Goal: Information Seeking & Learning: Learn about a topic

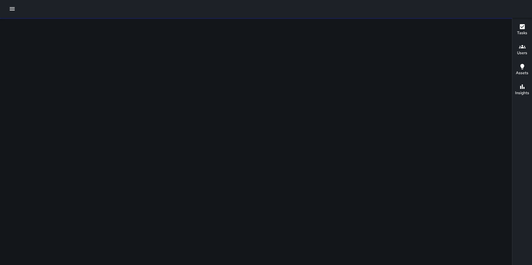
click at [12, 13] on button "button" at bounding box center [12, 8] width 11 height 11
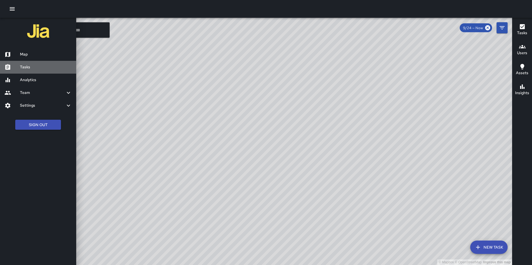
click at [28, 70] on div "Tasks" at bounding box center [38, 67] width 76 height 13
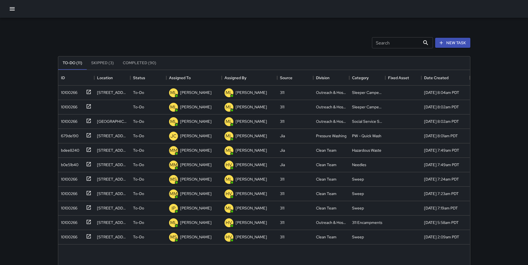
scroll to position [231, 408]
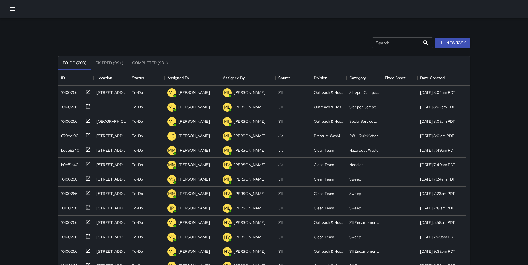
click at [11, 14] on button "button" at bounding box center [12, 8] width 11 height 11
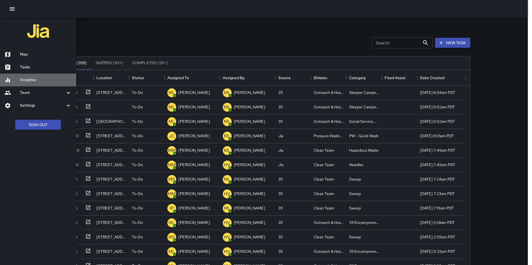
click at [26, 80] on h6 "Analytics" at bounding box center [46, 80] width 52 height 6
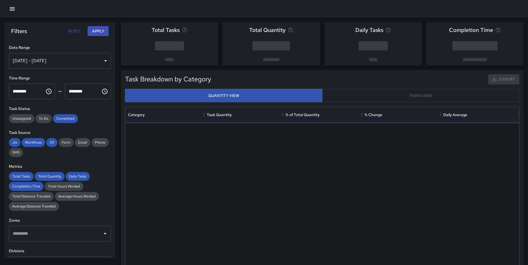
scroll to position [162, 390]
click at [61, 56] on div "[DATE] - [DATE]" at bounding box center [60, 61] width 102 height 16
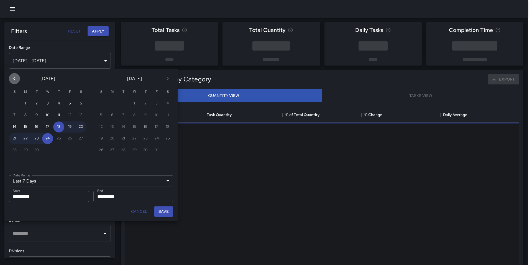
click at [18, 78] on button "Previous month" at bounding box center [14, 78] width 11 height 11
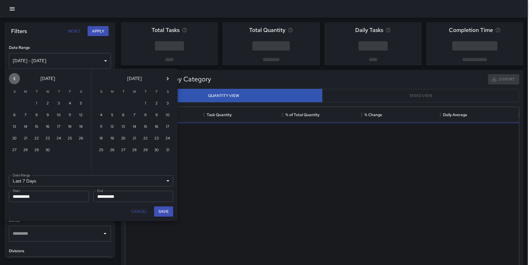
click at [18, 78] on button "Previous month" at bounding box center [14, 78] width 11 height 11
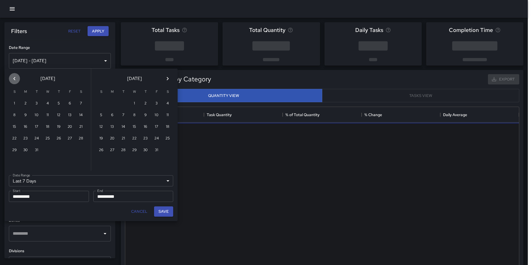
click at [18, 78] on button "Previous month" at bounding box center [14, 78] width 11 height 11
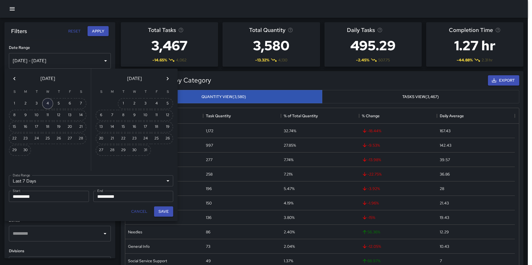
click at [48, 104] on button "4" at bounding box center [47, 103] width 11 height 11
type input "******"
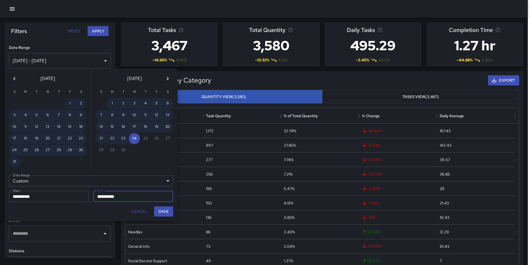
click at [15, 78] on icon "Previous month" at bounding box center [14, 78] width 7 height 7
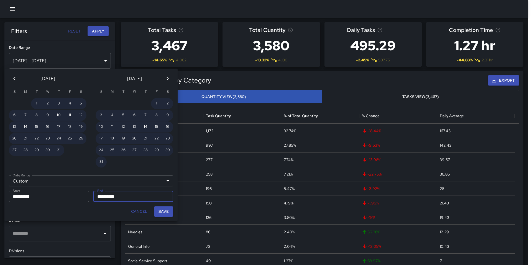
click at [19, 83] on div "[DATE]" at bounding box center [47, 77] width 87 height 18
click at [16, 80] on icon "Previous month" at bounding box center [14, 78] width 7 height 7
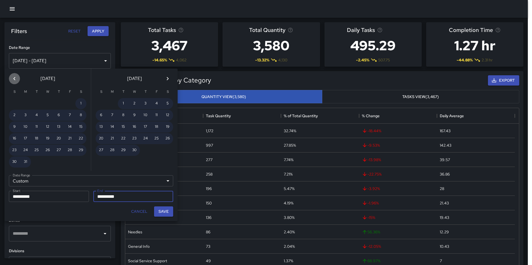
click at [16, 80] on icon "Previous month" at bounding box center [14, 78] width 7 height 7
click at [15, 80] on icon "Previous month" at bounding box center [14, 78] width 2 height 3
click at [14, 79] on icon "Previous month" at bounding box center [14, 78] width 2 height 3
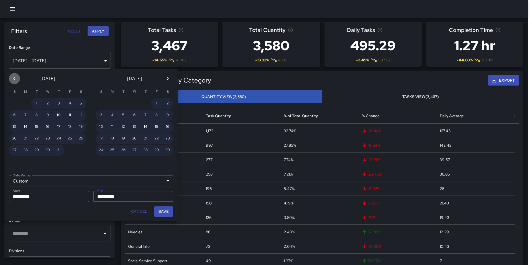
click at [14, 79] on icon "Previous month" at bounding box center [14, 78] width 2 height 3
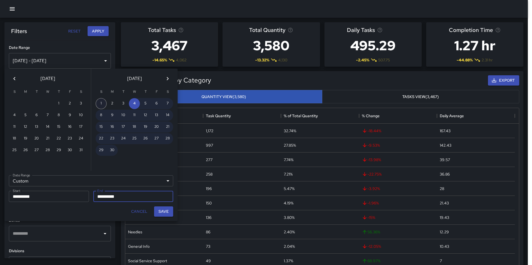
click at [101, 102] on button "1" at bounding box center [101, 103] width 11 height 11
type input "**********"
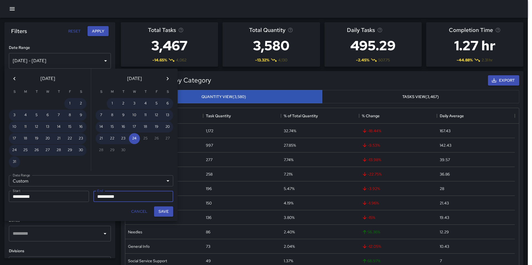
click at [14, 79] on icon "Previous month" at bounding box center [14, 78] width 7 height 7
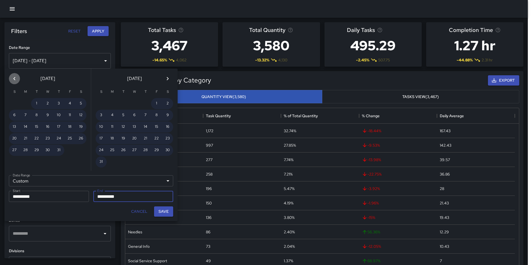
click at [14, 79] on icon "Previous month" at bounding box center [14, 78] width 2 height 3
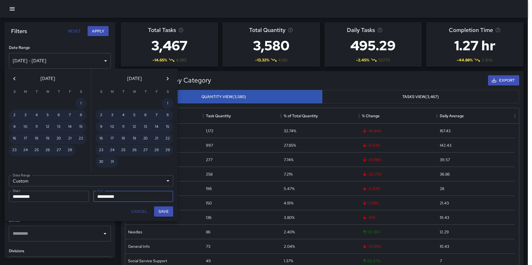
click at [14, 79] on icon "Previous month" at bounding box center [14, 78] width 2 height 3
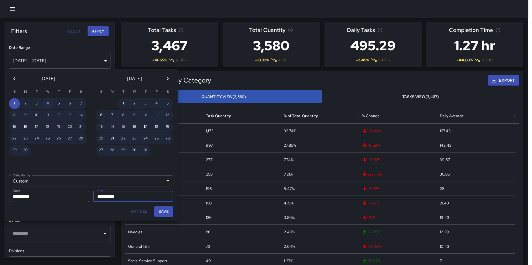
click at [49, 104] on button "4" at bounding box center [47, 103] width 11 height 11
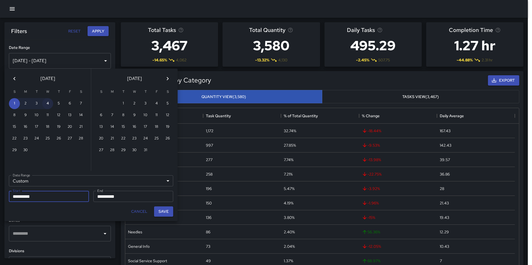
type input "**********"
click at [159, 210] on button "Save" at bounding box center [163, 211] width 19 height 10
type input "**********"
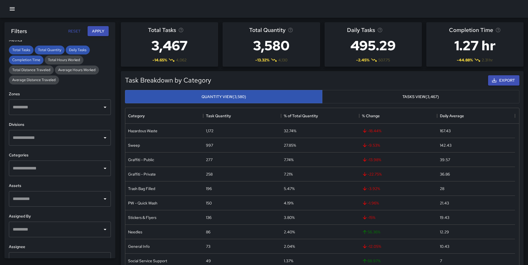
scroll to position [140, 0]
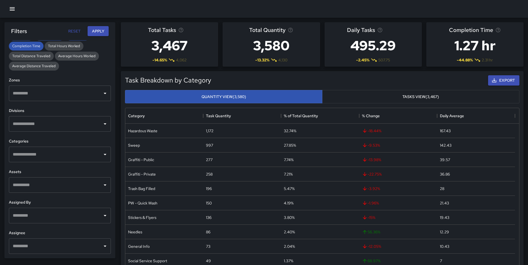
click at [63, 157] on input "text" at bounding box center [55, 154] width 89 height 11
click at [54, 245] on input "text" at bounding box center [55, 245] width 89 height 11
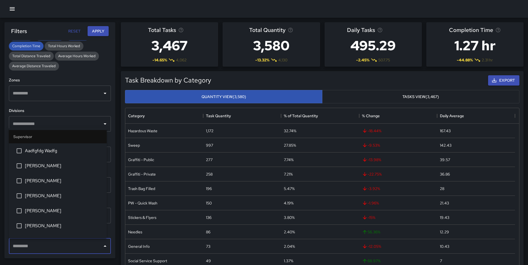
click at [54, 245] on input "text" at bounding box center [55, 245] width 89 height 11
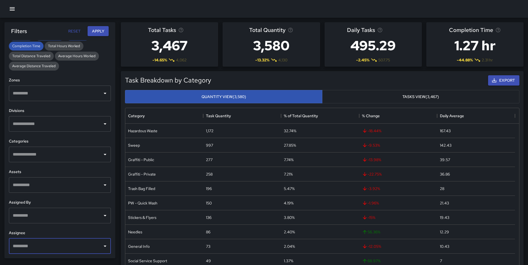
click at [54, 213] on input "text" at bounding box center [55, 215] width 89 height 11
click at [45, 248] on input "text" at bounding box center [55, 245] width 89 height 11
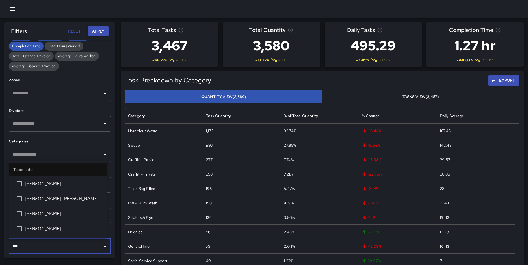
type input "****"
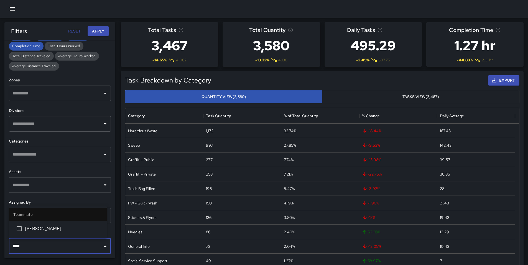
click at [62, 233] on li "[PERSON_NAME]" at bounding box center [58, 228] width 98 height 15
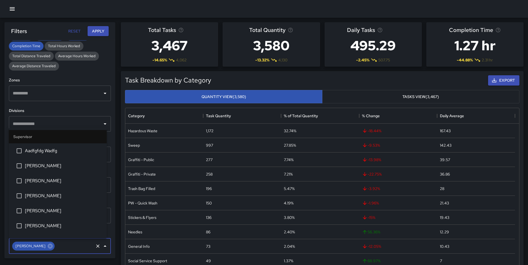
scroll to position [323, 0]
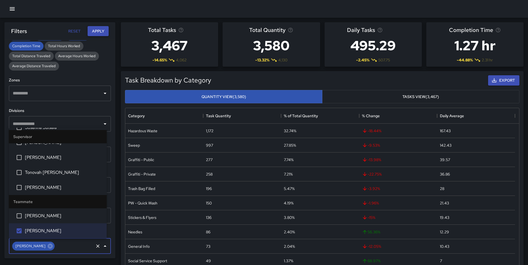
click at [95, 32] on button "Apply" at bounding box center [98, 31] width 21 height 10
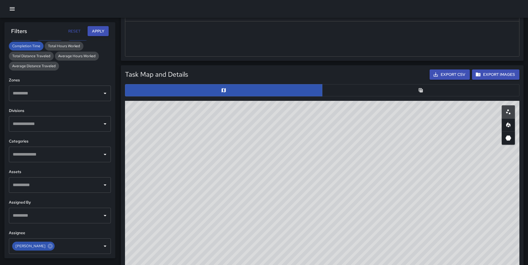
scroll to position [277, 0]
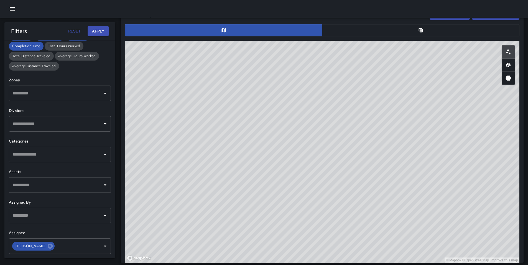
drag, startPoint x: 327, startPoint y: 169, endPoint x: 266, endPoint y: 166, distance: 60.8
click at [267, 166] on div "© Mapbox © OpenStreetMap Improve this map" at bounding box center [322, 152] width 395 height 222
drag, startPoint x: 305, startPoint y: 189, endPoint x: 190, endPoint y: 234, distance: 123.8
click at [189, 241] on div "© Mapbox © OpenStreetMap Improve this map" at bounding box center [322, 152] width 395 height 222
drag, startPoint x: 278, startPoint y: 175, endPoint x: 482, endPoint y: 172, distance: 204.6
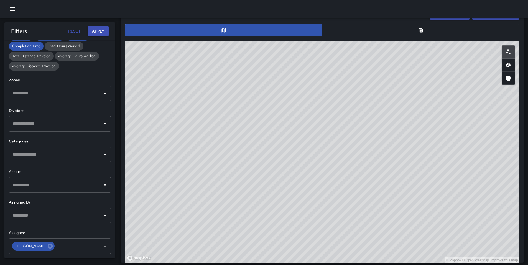
click at [482, 172] on div "© Mapbox © OpenStreetMap Improve this map" at bounding box center [322, 152] width 395 height 222
drag, startPoint x: 338, startPoint y: 184, endPoint x: 375, endPoint y: 160, distance: 44.4
click at [226, 175] on div "© Mapbox © OpenStreetMap Improve this map" at bounding box center [322, 152] width 395 height 222
drag, startPoint x: 388, startPoint y: 176, endPoint x: 347, endPoint y: 136, distance: 57.2
click at [347, 136] on div "© Mapbox © OpenStreetMap Improve this map" at bounding box center [322, 152] width 395 height 222
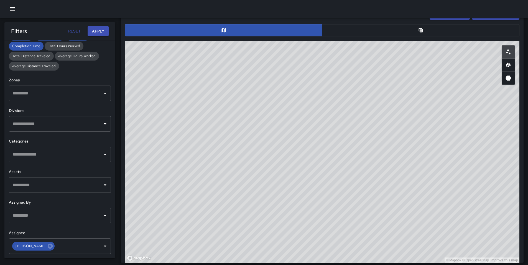
drag, startPoint x: 336, startPoint y: 94, endPoint x: 337, endPoint y: 126, distance: 31.9
click at [336, 127] on div "© Mapbox © OpenStreetMap Improve this map" at bounding box center [322, 152] width 395 height 222
click at [294, 236] on div "© Mapbox © OpenStreetMap Improve this map" at bounding box center [322, 152] width 395 height 222
drag, startPoint x: 296, startPoint y: 192, endPoint x: 329, endPoint y: 192, distance: 33.3
click at [329, 192] on div "© Mapbox © OpenStreetMap Improve this map" at bounding box center [322, 152] width 395 height 222
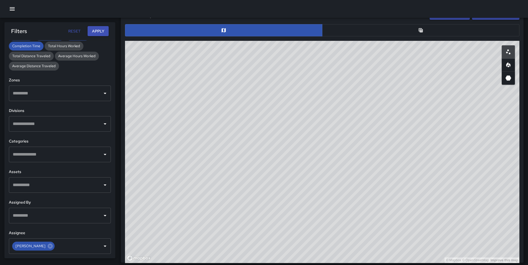
drag, startPoint x: 278, startPoint y: 122, endPoint x: 290, endPoint y: 125, distance: 11.9
click at [290, 125] on div "© Mapbox © OpenStreetMap Improve this map" at bounding box center [322, 152] width 395 height 222
click at [211, 158] on div "© Mapbox © OpenStreetMap Improve this map" at bounding box center [322, 152] width 395 height 222
click at [208, 141] on div "© Mapbox © OpenStreetMap Improve this map" at bounding box center [322, 152] width 395 height 222
click at [220, 134] on div "© Mapbox © OpenStreetMap Improve this map" at bounding box center [322, 152] width 395 height 222
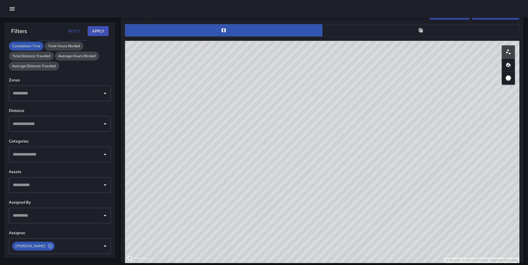
click at [220, 134] on div "© Mapbox © OpenStreetMap Improve this map" at bounding box center [322, 152] width 395 height 222
click at [221, 133] on div "© Mapbox © OpenStreetMap Improve this map" at bounding box center [322, 152] width 395 height 222
click at [222, 133] on div "© Mapbox © OpenStreetMap Improve this map" at bounding box center [322, 152] width 395 height 222
click at [213, 139] on div "© Mapbox © OpenStreetMap Improve this map" at bounding box center [322, 152] width 395 height 222
click at [374, 36] on button "button" at bounding box center [420, 30] width 197 height 12
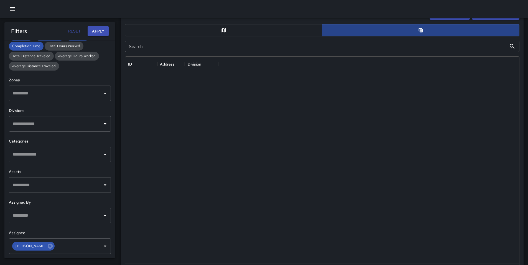
scroll to position [4, 4]
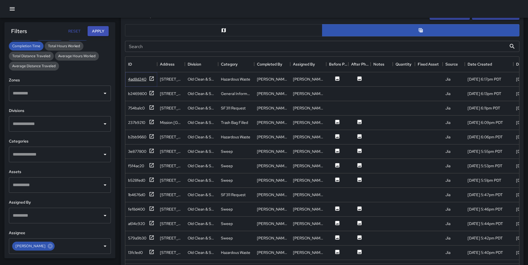
click at [130, 79] on div "4ad8d240" at bounding box center [137, 79] width 18 height 6
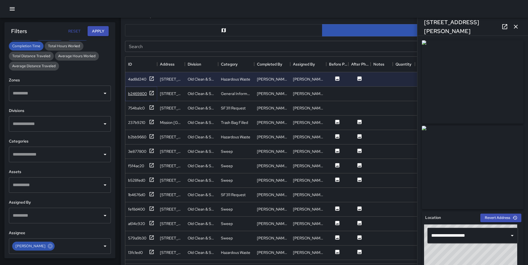
click at [138, 94] on div "b2469800" at bounding box center [137, 94] width 19 height 6
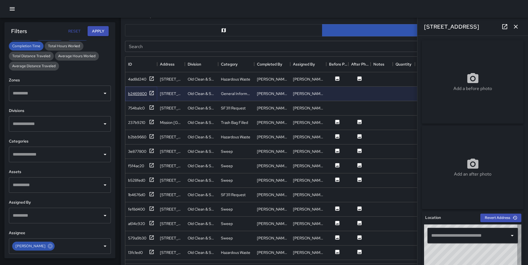
type input "**********"
click at [137, 106] on div "754ba1c0" at bounding box center [136, 108] width 17 height 6
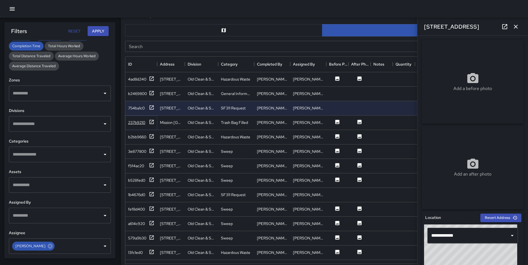
click at [138, 119] on div "237b9210" at bounding box center [141, 122] width 26 height 7
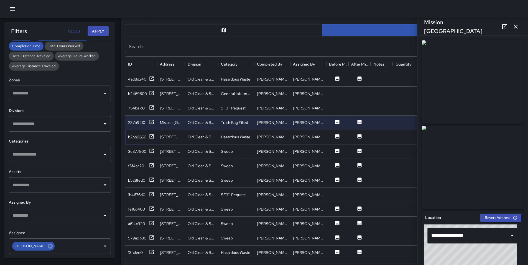
click at [138, 134] on div "b2bb9660" at bounding box center [141, 136] width 26 height 7
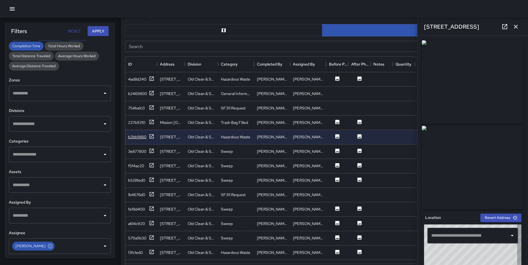
type input "**********"
click at [135, 149] on div "3e877800" at bounding box center [137, 151] width 18 height 6
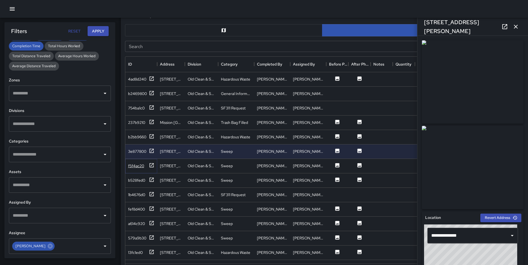
click at [133, 165] on div "f5f4ac20" at bounding box center [136, 166] width 16 height 6
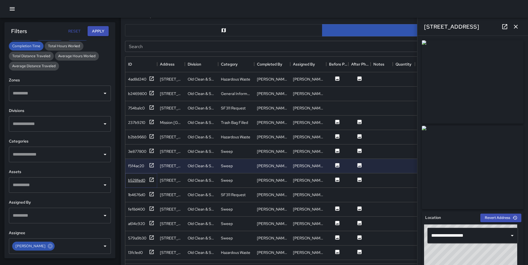
click at [134, 179] on div "b528fed0" at bounding box center [136, 180] width 17 height 6
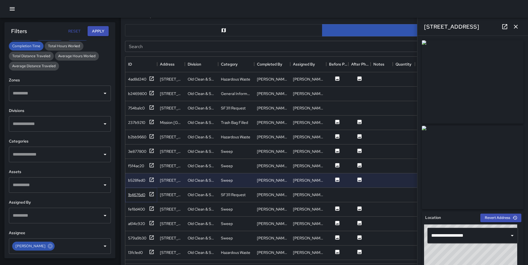
click at [136, 193] on div "1b4676d0" at bounding box center [136, 195] width 17 height 6
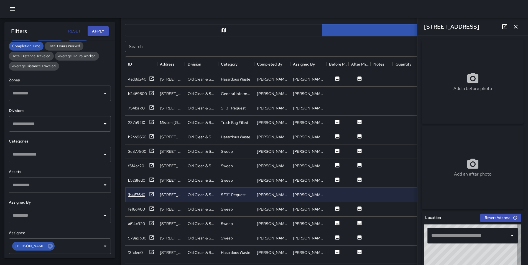
type input "**********"
click at [135, 210] on div "fef8d400" at bounding box center [136, 209] width 17 height 6
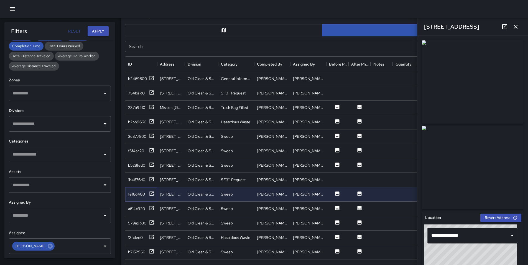
scroll to position [28, 0]
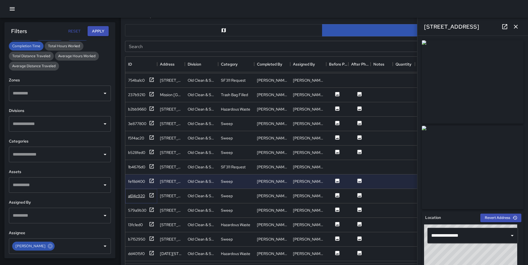
click at [134, 196] on div "a614c920" at bounding box center [136, 196] width 17 height 6
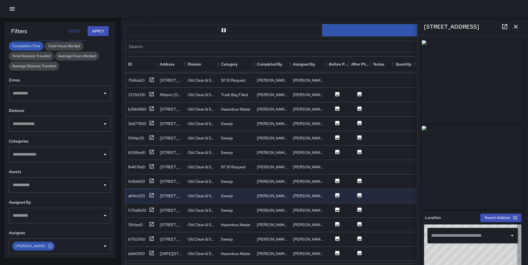
type input "**********"
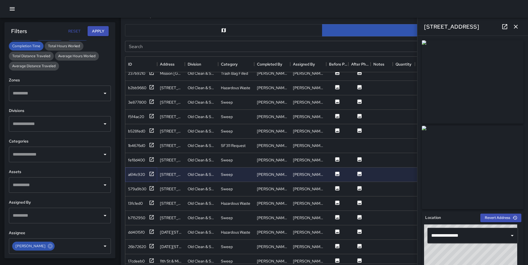
scroll to position [55, 0]
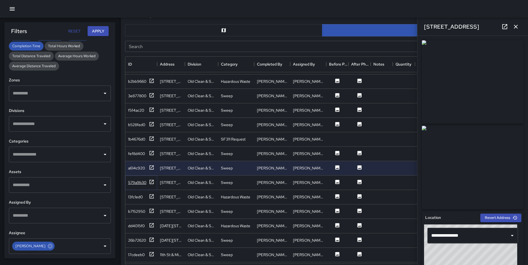
click at [134, 183] on div "579a9b30" at bounding box center [137, 182] width 18 height 6
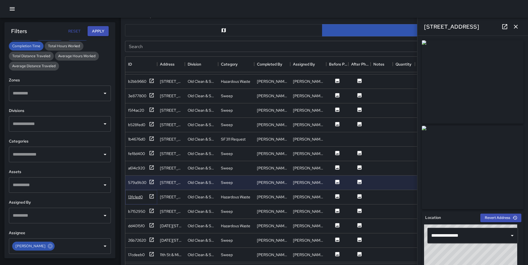
click at [133, 197] on div "13fc1ed0" at bounding box center [135, 197] width 15 height 6
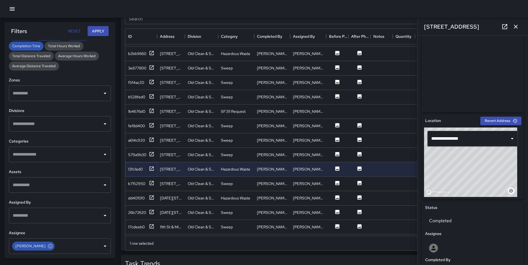
scroll to position [89, 0]
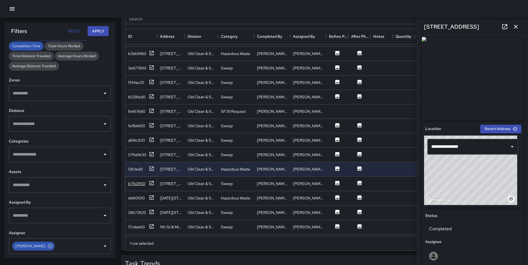
click at [138, 184] on div "b7152950" at bounding box center [136, 183] width 17 height 6
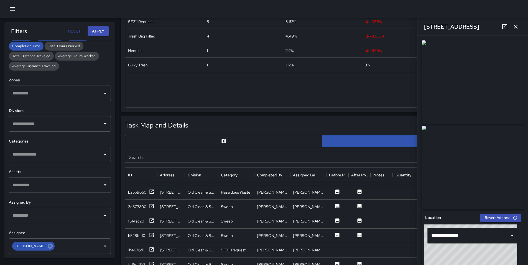
scroll to position [166, 0]
click at [291, 119] on div "Task Map and Details Export CSV Export Images" at bounding box center [322, 125] width 401 height 17
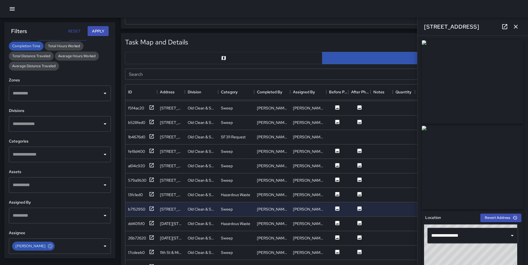
scroll to position [111, 0]
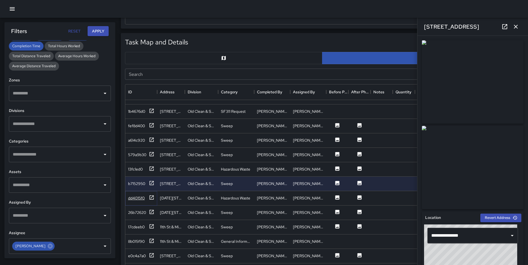
click at [136, 198] on div "dd4015f0" at bounding box center [136, 198] width 17 height 6
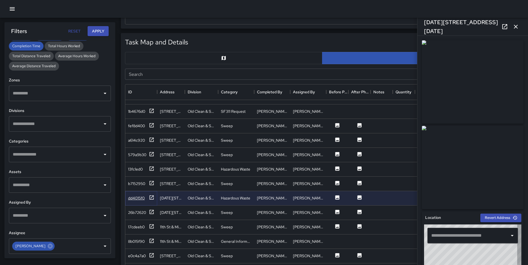
type input "**********"
click at [138, 213] on div "26b72620" at bounding box center [137, 212] width 18 height 6
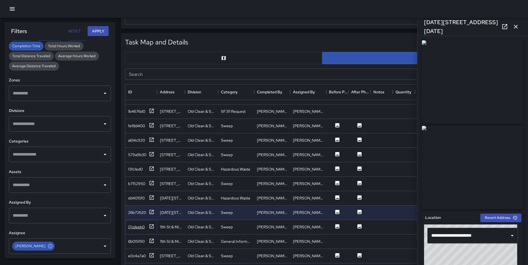
click at [133, 226] on div "17cdeeb0" at bounding box center [136, 227] width 17 height 6
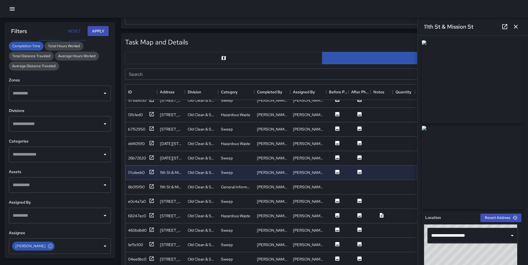
scroll to position [166, 0]
click at [135, 183] on div "8b015f90" at bounding box center [136, 186] width 17 height 6
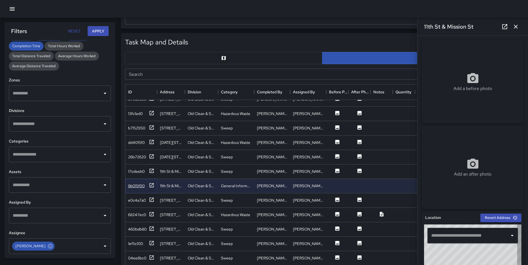
type input "**********"
click at [136, 200] on div "e0c4a7a0" at bounding box center [137, 200] width 18 height 6
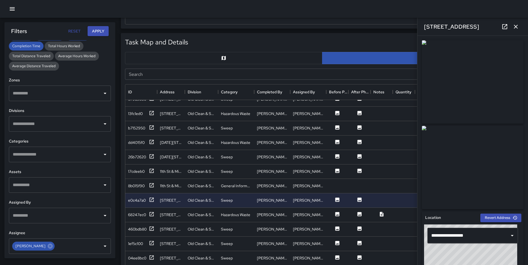
click at [8, 11] on div at bounding box center [264, 9] width 528 height 18
click at [9, 11] on button "button" at bounding box center [12, 8] width 11 height 11
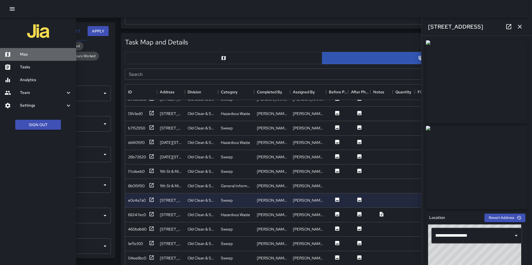
click at [22, 54] on h6 "Map" at bounding box center [46, 54] width 52 height 6
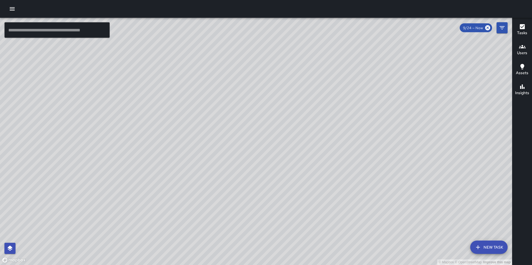
drag, startPoint x: 264, startPoint y: 138, endPoint x: 350, endPoint y: 116, distance: 88.6
click at [347, 119] on div "© Mapbox © OpenStreetMap Improve this map" at bounding box center [256, 141] width 512 height 247
drag, startPoint x: 157, startPoint y: 169, endPoint x: 148, endPoint y: 176, distance: 10.8
click at [148, 176] on div "© Mapbox © OpenStreetMap Improve this map" at bounding box center [256, 141] width 512 height 247
click at [258, 109] on div "© Mapbox © OpenStreetMap Improve this map ML [PERSON_NAME] Supervisor Tasks 12 …" at bounding box center [256, 141] width 512 height 247
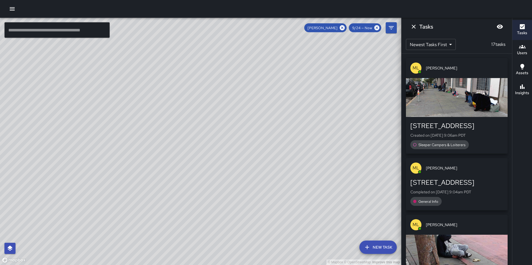
drag, startPoint x: 111, startPoint y: 236, endPoint x: 133, endPoint y: 143, distance: 95.1
click at [80, 227] on div "© Mapbox © OpenStreetMap Improve this map" at bounding box center [200, 141] width 401 height 247
drag, startPoint x: 197, startPoint y: 80, endPoint x: 205, endPoint y: 77, distance: 8.7
click at [198, 80] on div "© Mapbox © OpenStreetMap Improve this map" at bounding box center [200, 141] width 401 height 247
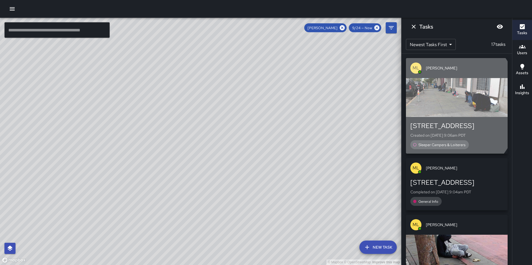
click at [439, 105] on div "button" at bounding box center [457, 97] width 102 height 39
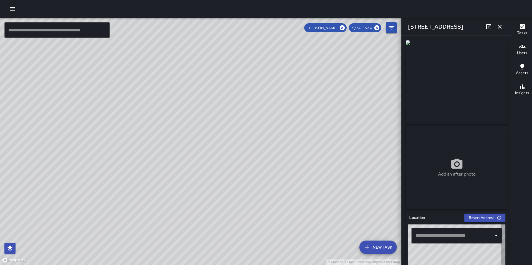
type input "**********"
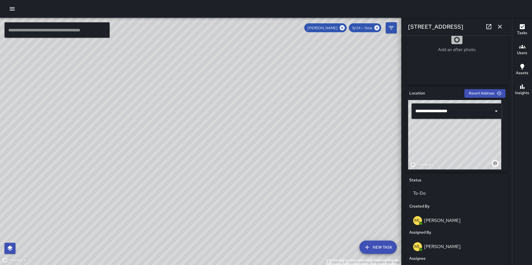
scroll to position [166, 0]
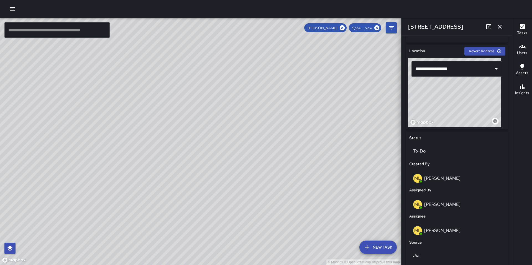
click at [520, 27] on icon "button" at bounding box center [522, 26] width 7 height 7
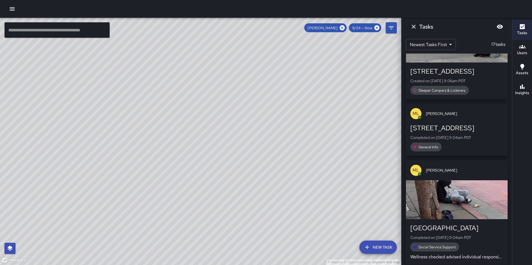
scroll to position [111, 0]
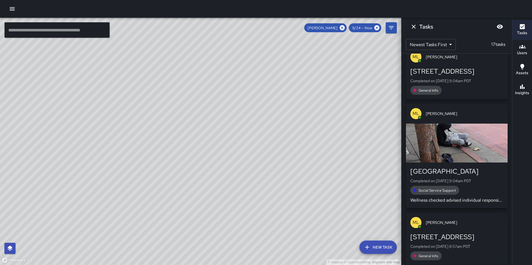
click at [460, 129] on div "button" at bounding box center [457, 142] width 102 height 39
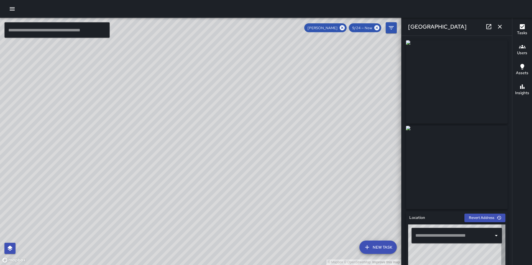
type input "**********"
click at [504, 26] on button "button" at bounding box center [500, 26] width 11 height 11
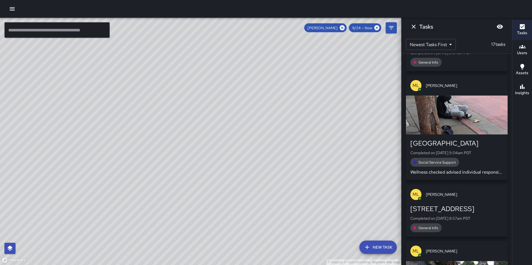
scroll to position [222, 0]
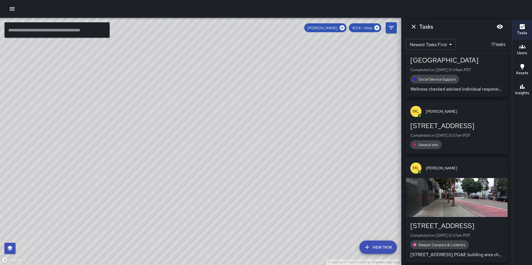
click at [461, 177] on div "ML [PERSON_NAME]" at bounding box center [457, 168] width 102 height 20
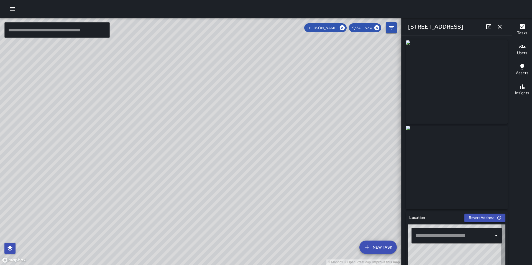
type input "**********"
click at [501, 26] on icon "button" at bounding box center [500, 27] width 4 height 4
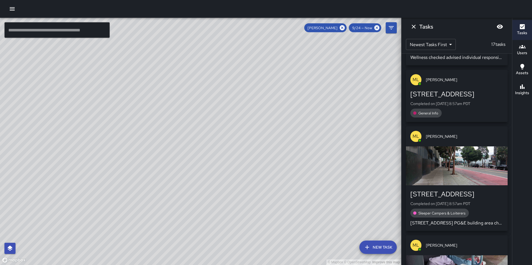
scroll to position [360, 0]
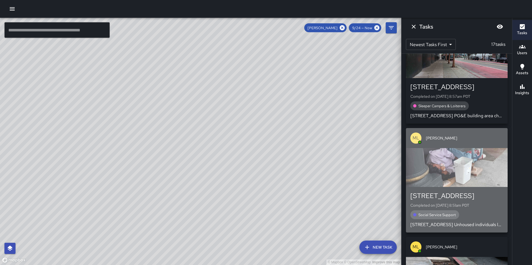
click at [460, 165] on div "button" at bounding box center [457, 167] width 102 height 39
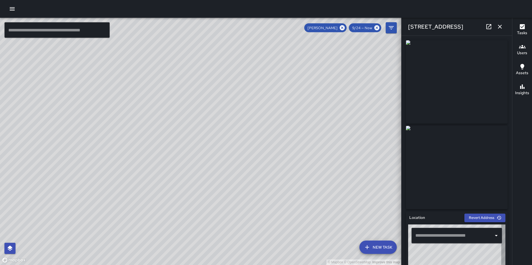
type input "**********"
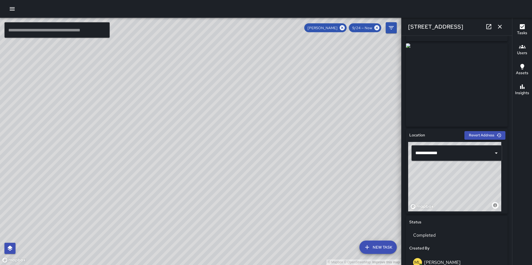
scroll to position [80, 0]
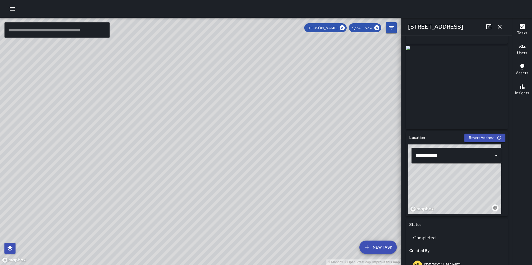
click at [502, 25] on icon "button" at bounding box center [500, 26] width 7 height 7
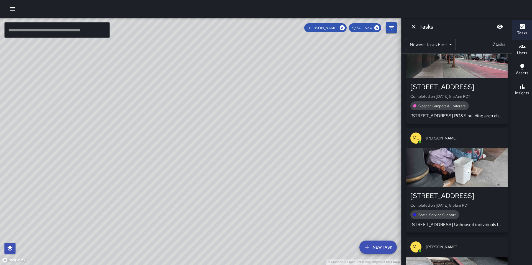
click at [343, 26] on icon at bounding box center [342, 27] width 5 height 5
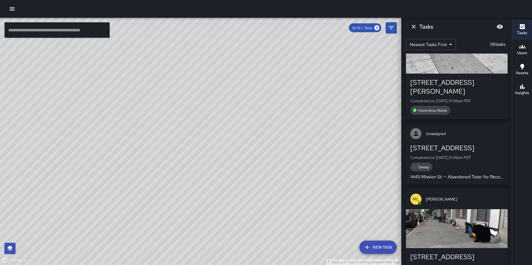
drag, startPoint x: 238, startPoint y: 62, endPoint x: 165, endPoint y: 166, distance: 126.4
click at [165, 170] on div "© Mapbox © OpenStreetMap Improve this map ML [PERSON_NAME] [STREET_ADDRESS] Cre…" at bounding box center [200, 141] width 401 height 247
click at [265, 80] on div "© Mapbox © OpenStreetMap Improve this map MM [PERSON_NAME] Ambassador Tasks 30 …" at bounding box center [200, 141] width 401 height 247
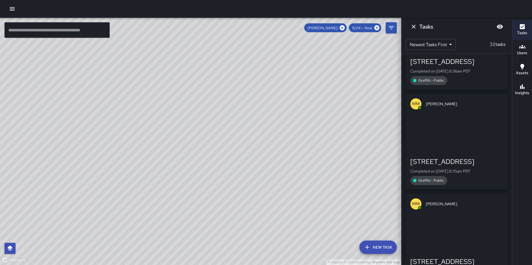
scroll to position [2095, 0]
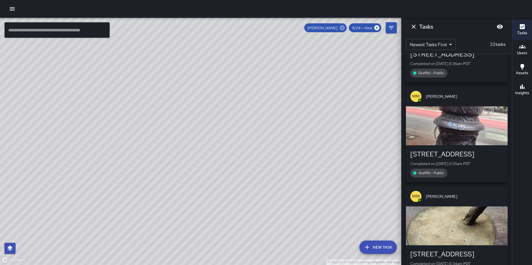
click at [343, 26] on icon at bounding box center [342, 27] width 5 height 5
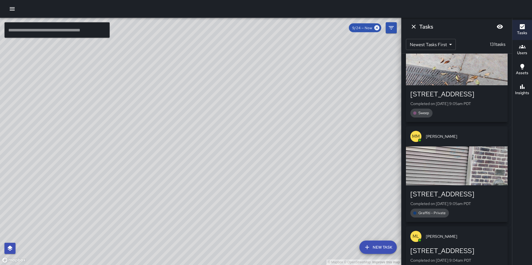
click at [18, 13] on div at bounding box center [266, 9] width 532 height 18
click at [17, 12] on div at bounding box center [266, 9] width 532 height 18
click at [8, 11] on button "button" at bounding box center [12, 8] width 11 height 11
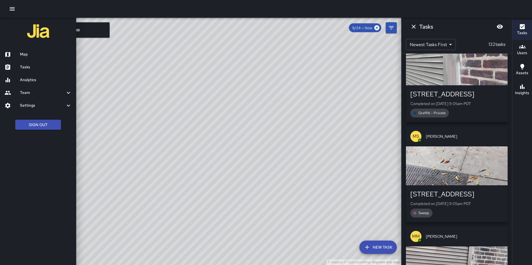
click at [26, 82] on h6 "Analytics" at bounding box center [46, 80] width 52 height 6
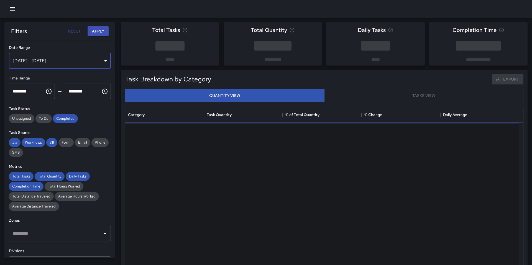
click at [65, 58] on div "[DATE] - [DATE]" at bounding box center [60, 61] width 102 height 16
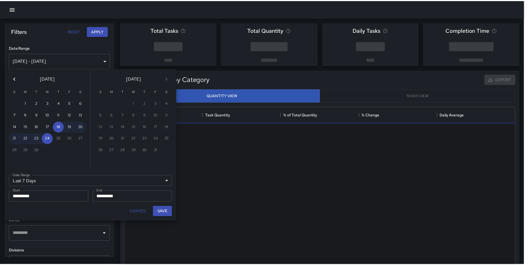
scroll to position [162, 390]
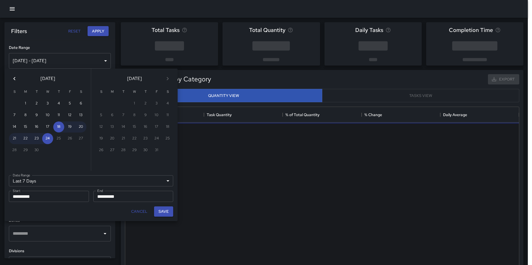
click at [12, 78] on icon "Previous month" at bounding box center [14, 78] width 7 height 7
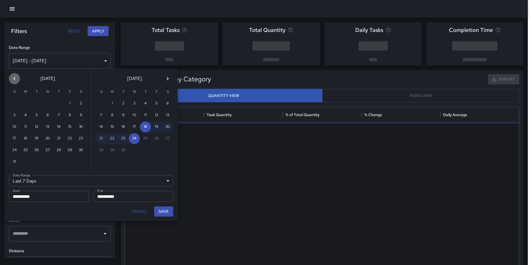
click at [12, 78] on icon "Previous month" at bounding box center [14, 78] width 7 height 7
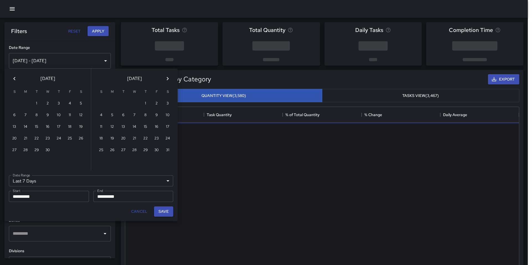
click at [12, 78] on icon "Previous month" at bounding box center [14, 78] width 7 height 7
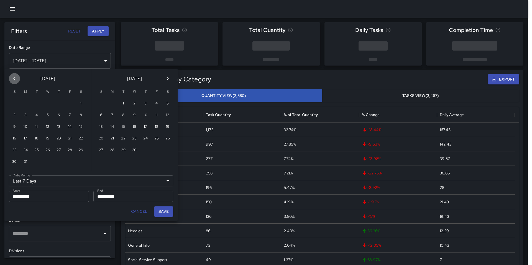
click at [12, 78] on icon "Previous month" at bounding box center [14, 78] width 7 height 7
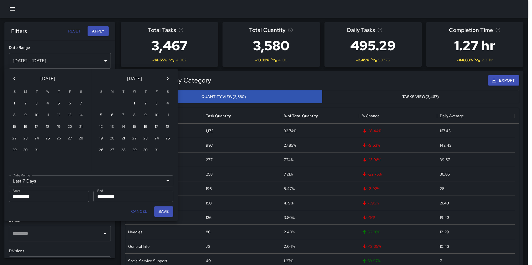
click at [12, 78] on icon "Previous month" at bounding box center [14, 78] width 7 height 7
click at [13, 102] on button "1" at bounding box center [14, 103] width 11 height 11
type input "******"
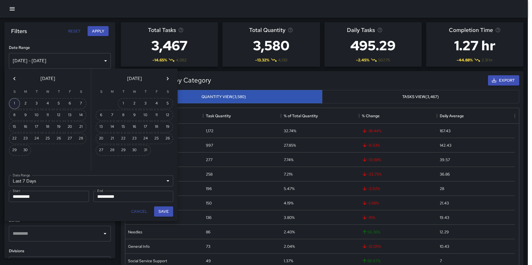
type input "**********"
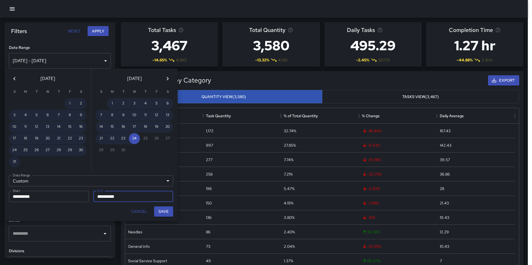
click at [17, 77] on icon "Previous month" at bounding box center [14, 78] width 7 height 7
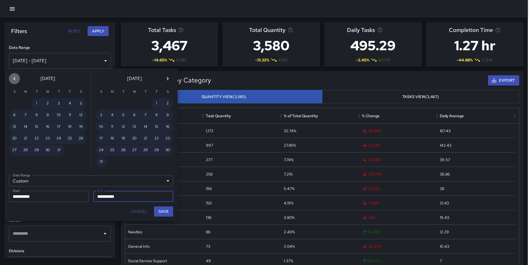
click at [17, 77] on icon "Previous month" at bounding box center [14, 78] width 7 height 7
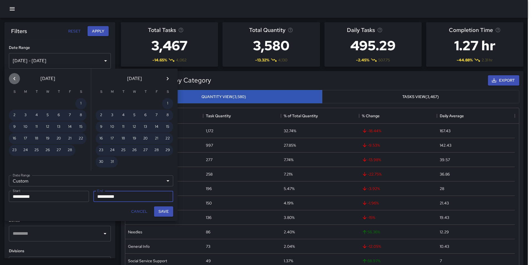
click at [17, 77] on icon "Previous month" at bounding box center [14, 78] width 7 height 7
click at [17, 76] on icon "Previous month" at bounding box center [14, 78] width 7 height 7
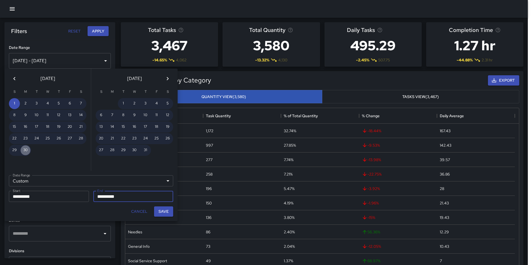
click at [23, 149] on button "30" at bounding box center [25, 149] width 11 height 11
type input "**********"
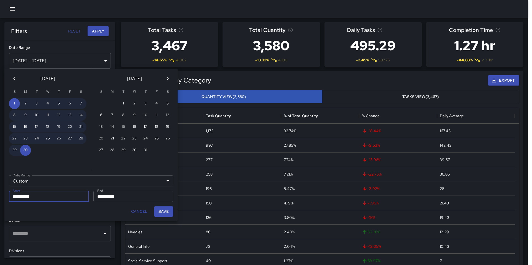
click at [13, 79] on icon "Previous month" at bounding box center [14, 78] width 7 height 7
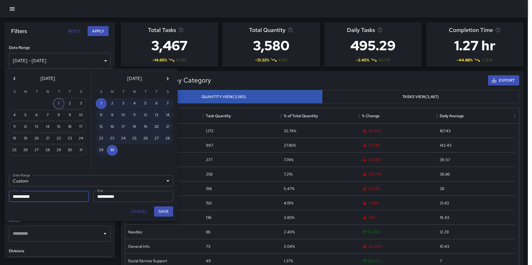
click at [55, 104] on button "1" at bounding box center [58, 103] width 11 height 11
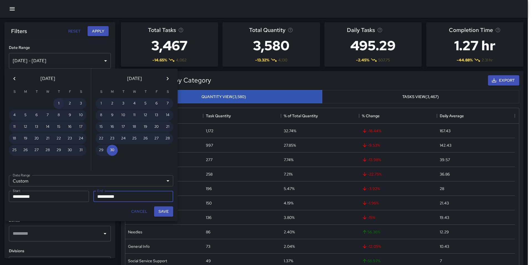
type input "**********"
click at [164, 210] on button "Save" at bounding box center [163, 211] width 19 height 10
type input "**********"
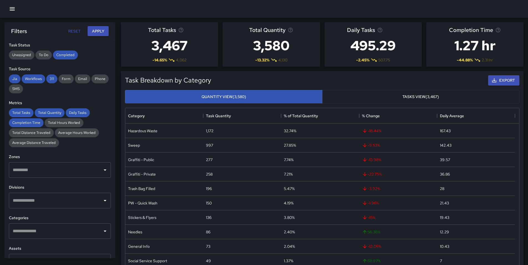
scroll to position [139, 0]
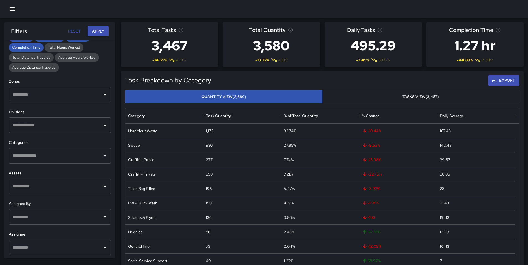
click at [55, 248] on input "text" at bounding box center [55, 247] width 89 height 11
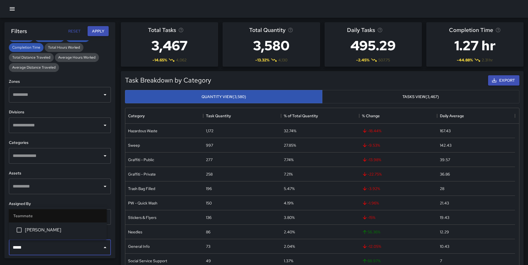
type input "******"
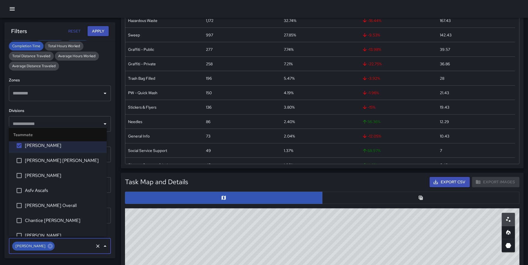
scroll to position [111, 0]
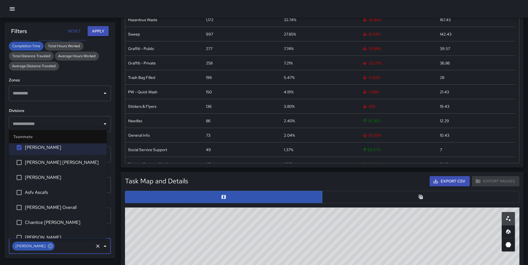
click at [104, 32] on button "Apply" at bounding box center [98, 31] width 21 height 10
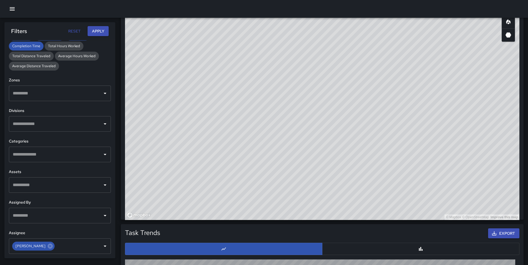
scroll to position [333, 0]
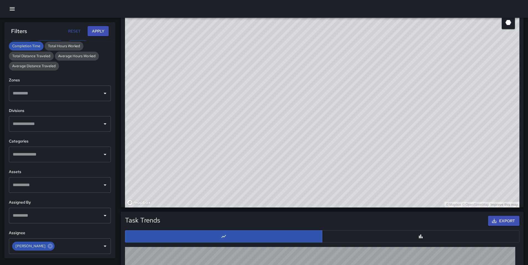
drag, startPoint x: 395, startPoint y: 127, endPoint x: 375, endPoint y: 152, distance: 31.8
click at [375, 152] on div "© Mapbox © OpenStreetMap Improve this map" at bounding box center [322, 96] width 395 height 222
drag, startPoint x: 396, startPoint y: 153, endPoint x: 279, endPoint y: 198, distance: 125.6
click at [279, 198] on div "© Mapbox © OpenStreetMap Improve this map" at bounding box center [322, 96] width 395 height 222
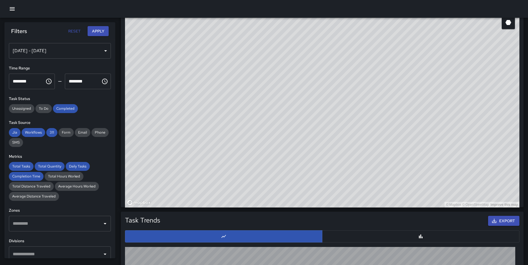
scroll to position [0, 0]
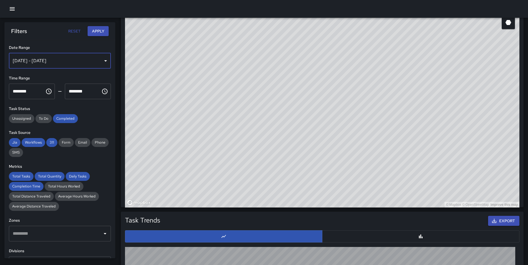
click at [59, 60] on div "[DATE] - [DATE]" at bounding box center [60, 61] width 102 height 16
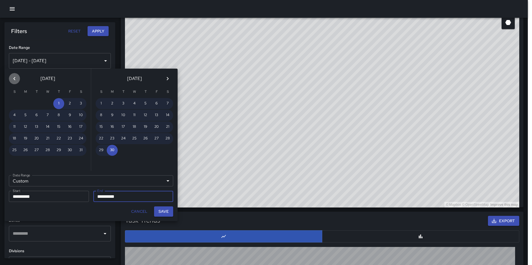
click at [10, 79] on button "Previous month" at bounding box center [14, 78] width 11 height 11
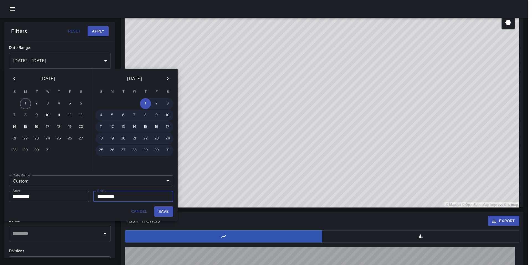
click at [25, 101] on button "1" at bounding box center [25, 103] width 11 height 11
type input "**********"
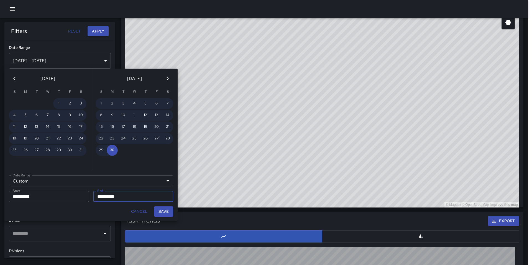
click at [16, 80] on icon "Previous month" at bounding box center [14, 78] width 7 height 7
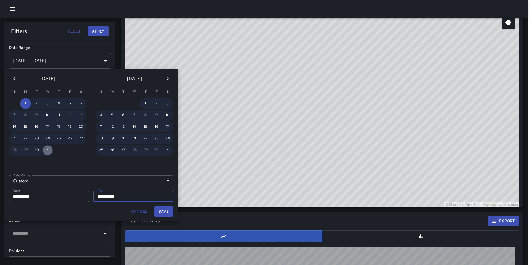
click at [48, 148] on button "31" at bounding box center [47, 149] width 11 height 11
type input "**********"
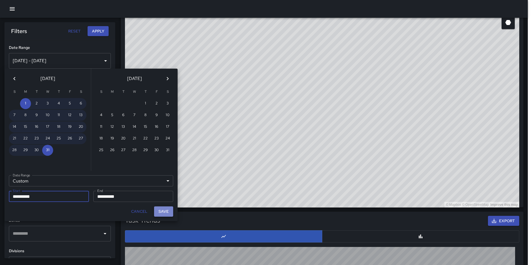
click at [161, 210] on button "Save" at bounding box center [163, 211] width 19 height 10
type input "**********"
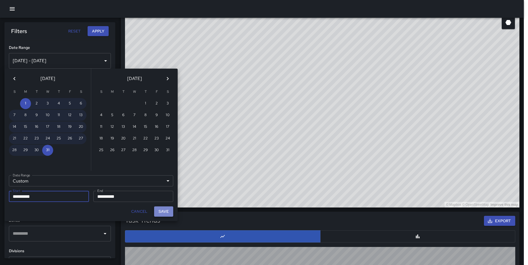
scroll to position [4, 4]
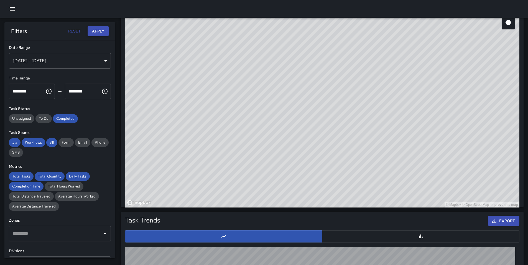
click at [101, 32] on button "Apply" at bounding box center [98, 31] width 21 height 10
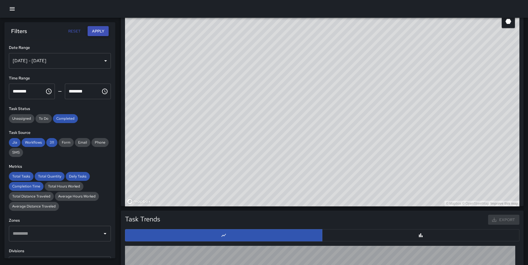
scroll to position [332, 0]
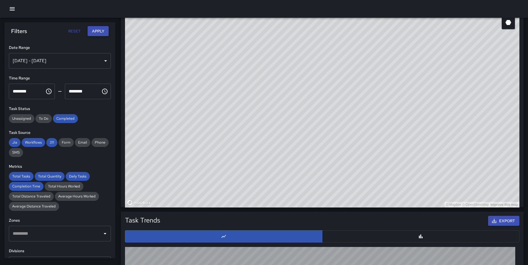
click at [98, 30] on button "Apply" at bounding box center [98, 31] width 21 height 10
click at [98, 31] on button "Apply" at bounding box center [98, 31] width 21 height 10
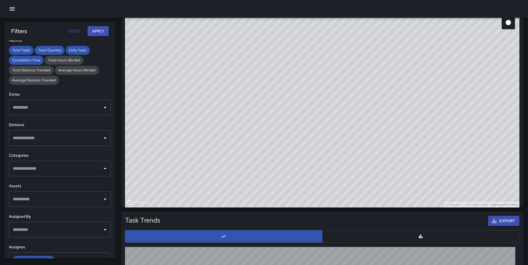
scroll to position [140, 0]
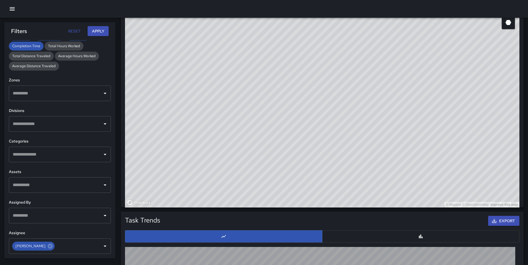
click at [56, 215] on input "text" at bounding box center [55, 215] width 89 height 11
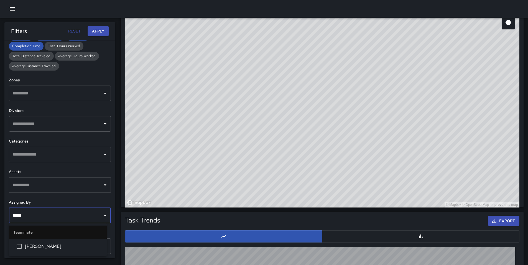
type input "******"
click at [54, 247] on span "[PERSON_NAME]" at bounding box center [63, 246] width 77 height 7
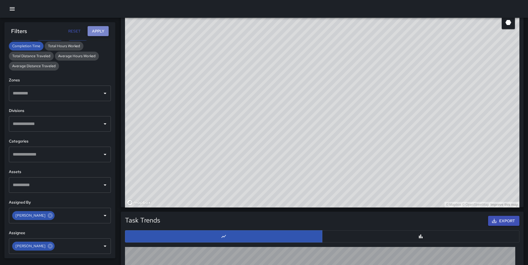
click at [97, 32] on button "Apply" at bounding box center [98, 31] width 21 height 10
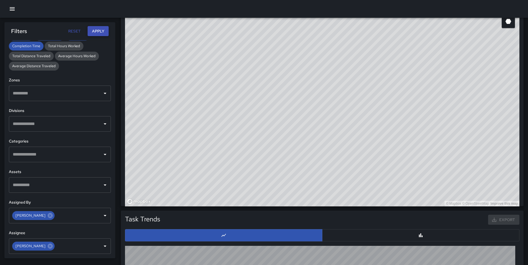
scroll to position [332, 0]
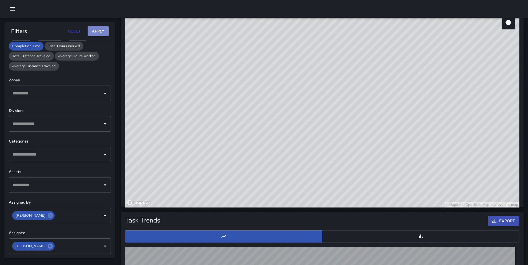
click at [97, 32] on button "Apply" at bounding box center [98, 31] width 21 height 10
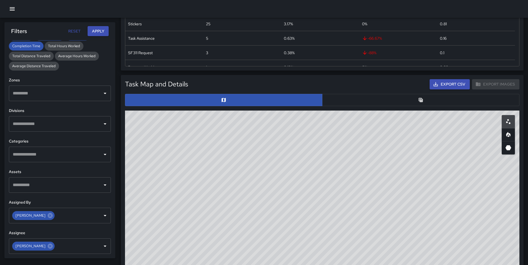
scroll to position [194, 0]
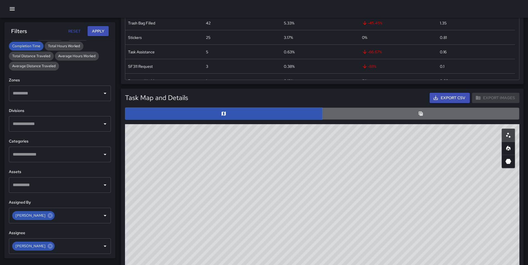
click at [401, 116] on button "button" at bounding box center [420, 113] width 197 height 12
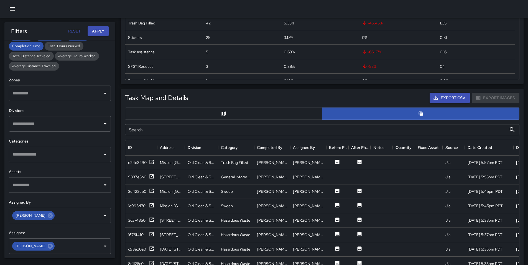
click at [308, 115] on button "button" at bounding box center [223, 113] width 197 height 12
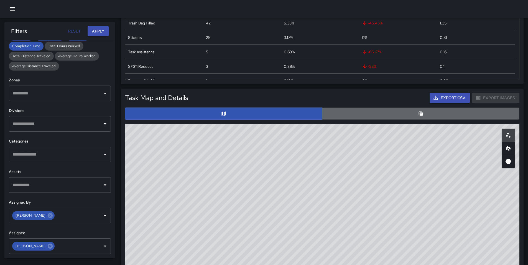
click at [343, 115] on button "button" at bounding box center [420, 113] width 197 height 12
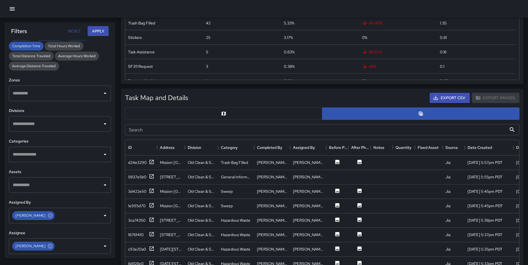
click at [307, 114] on button "button" at bounding box center [223, 113] width 197 height 12
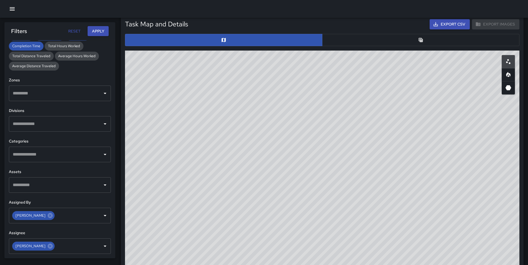
scroll to position [277, 0]
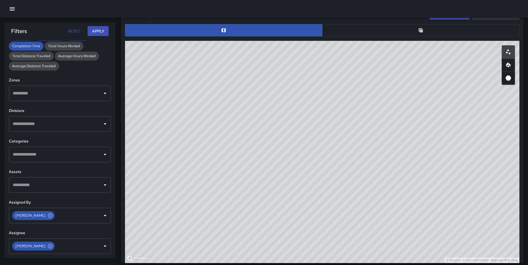
drag, startPoint x: 340, startPoint y: 144, endPoint x: 391, endPoint y: 139, distance: 50.7
click at [391, 139] on div "© Mapbox © OpenStreetMap Improve this map" at bounding box center [322, 152] width 395 height 222
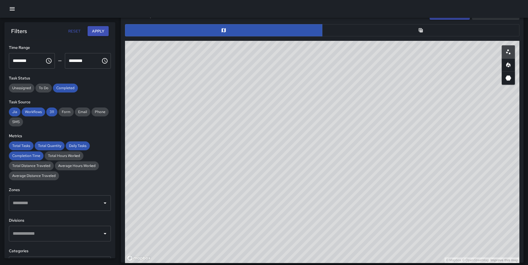
scroll to position [0, 0]
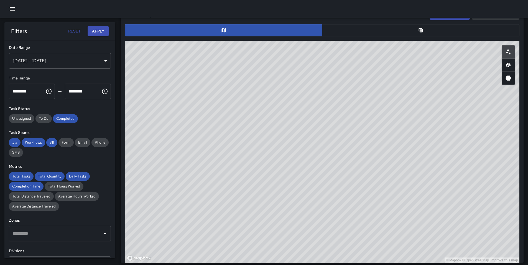
click at [45, 62] on div "[DATE] - [DATE]" at bounding box center [60, 61] width 102 height 16
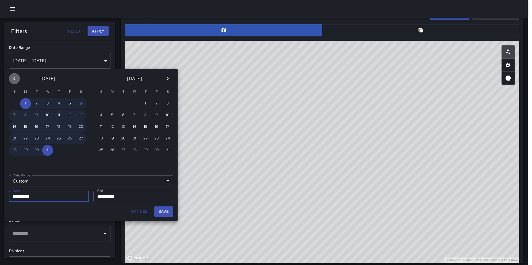
click at [15, 78] on icon "Previous month" at bounding box center [14, 78] width 7 height 7
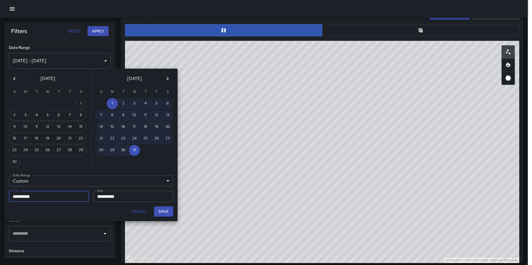
click at [87, 102] on div "1" at bounding box center [47, 103] width 87 height 11
click at [77, 104] on div "1" at bounding box center [47, 103] width 87 height 11
click at [77, 104] on button "1" at bounding box center [80, 103] width 11 height 11
type input "**********"
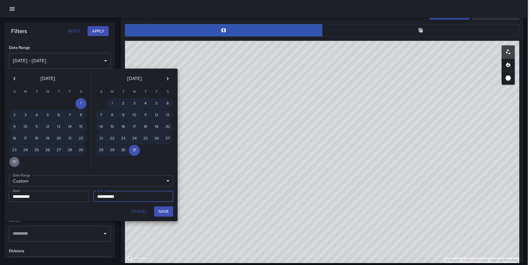
click at [15, 163] on button "30" at bounding box center [14, 161] width 11 height 11
type input "**********"
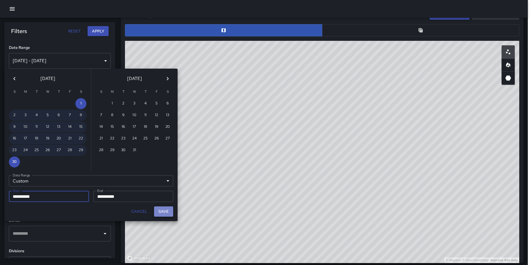
click at [157, 209] on button "Save" at bounding box center [163, 211] width 19 height 10
type input "**********"
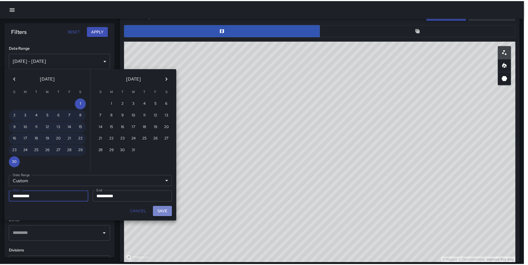
scroll to position [4, 4]
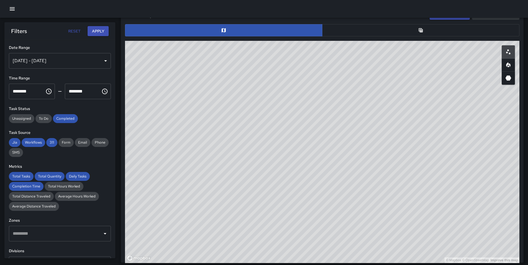
click at [98, 37] on div "Filters Reset Apply" at bounding box center [59, 31] width 111 height 18
click at [98, 31] on button "Apply" at bounding box center [98, 31] width 21 height 10
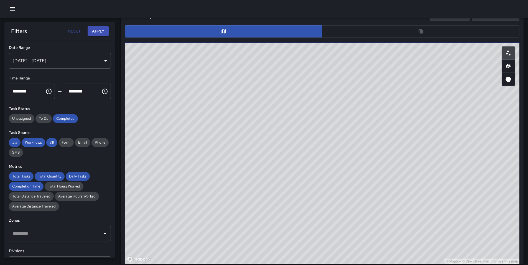
scroll to position [277, 0]
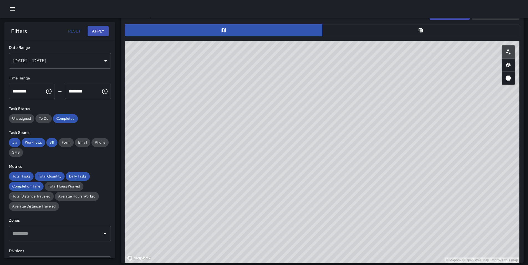
click at [334, 82] on div "© Mapbox © OpenStreetMap Improve this map" at bounding box center [322, 152] width 395 height 222
click at [80, 60] on div "[DATE] - [DATE]" at bounding box center [60, 61] width 102 height 16
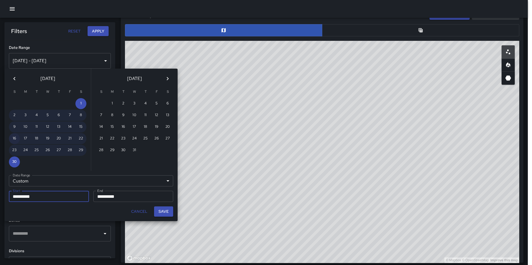
click at [15, 136] on button "16" at bounding box center [14, 138] width 11 height 11
type input "**********"
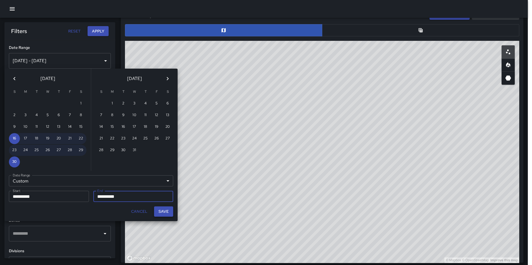
click at [166, 211] on button "Save" at bounding box center [163, 211] width 19 height 10
type input "**********"
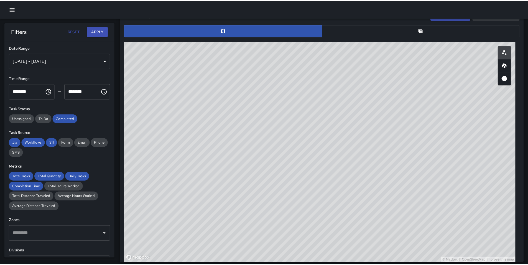
scroll to position [4, 4]
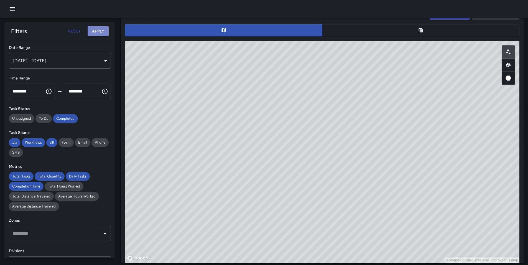
click at [91, 33] on button "Apply" at bounding box center [98, 31] width 21 height 10
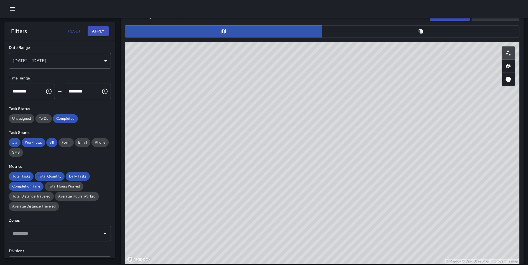
scroll to position [277, 0]
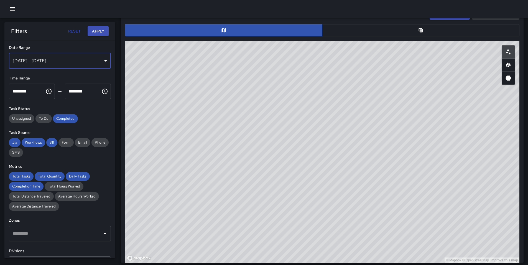
click at [67, 62] on div "[DATE] - [DATE]" at bounding box center [60, 61] width 102 height 16
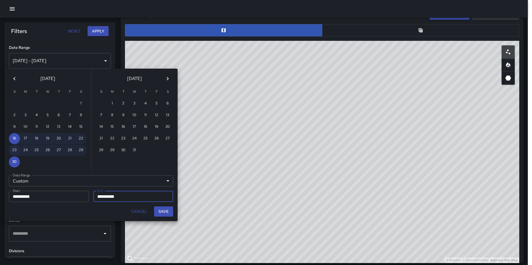
click at [17, 150] on button "23" at bounding box center [14, 149] width 11 height 11
type input "**********"
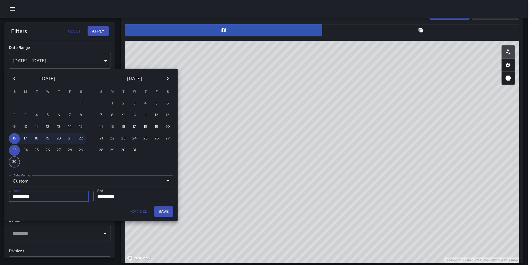
click at [16, 163] on button "30" at bounding box center [14, 161] width 11 height 11
type input "**********"
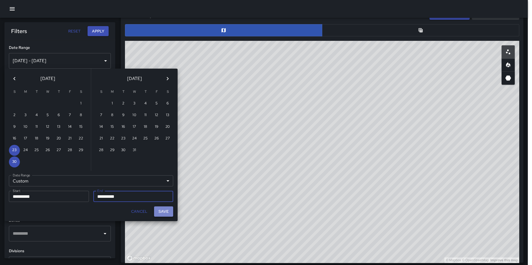
click at [160, 211] on button "Save" at bounding box center [163, 211] width 19 height 10
type input "**********"
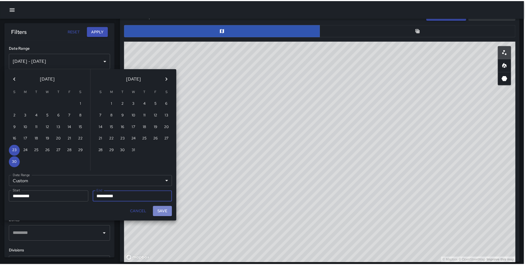
scroll to position [4, 4]
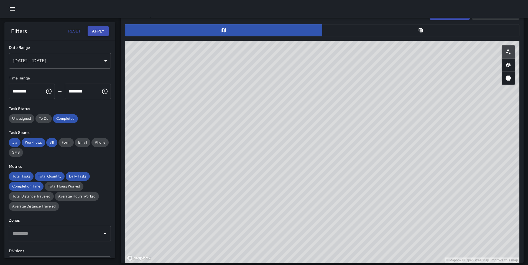
click at [90, 33] on button "Apply" at bounding box center [98, 31] width 21 height 10
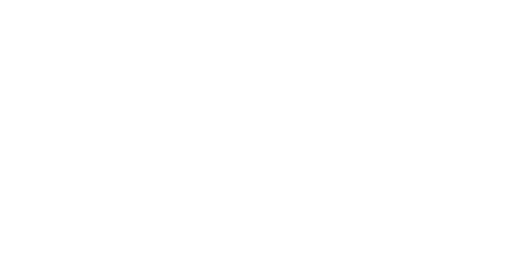
scroll to position [0, 0]
click at [483, 0] on html at bounding box center [266, 0] width 532 height 0
